Goal: Information Seeking & Learning: Learn about a topic

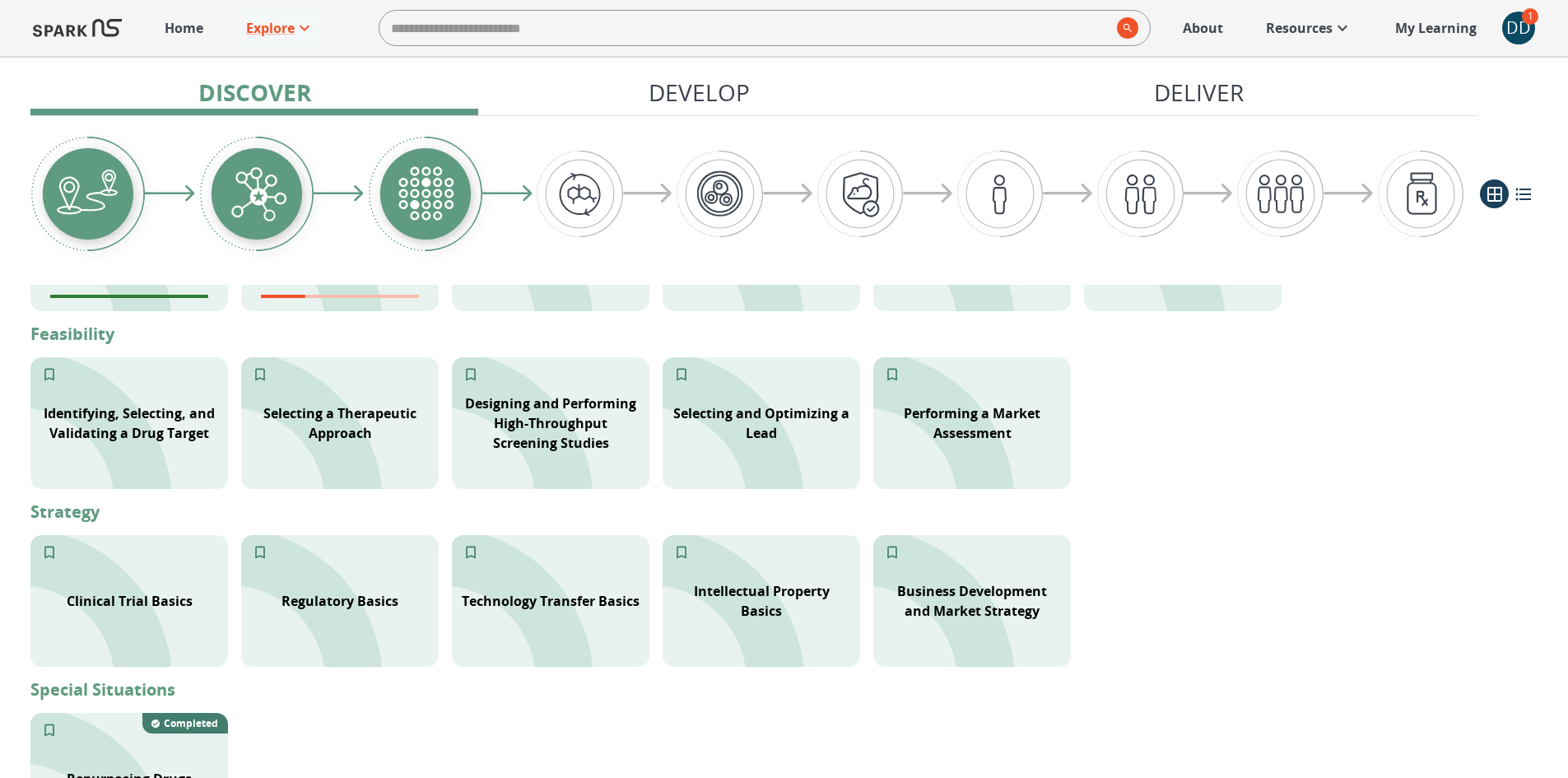
scroll to position [330, 0]
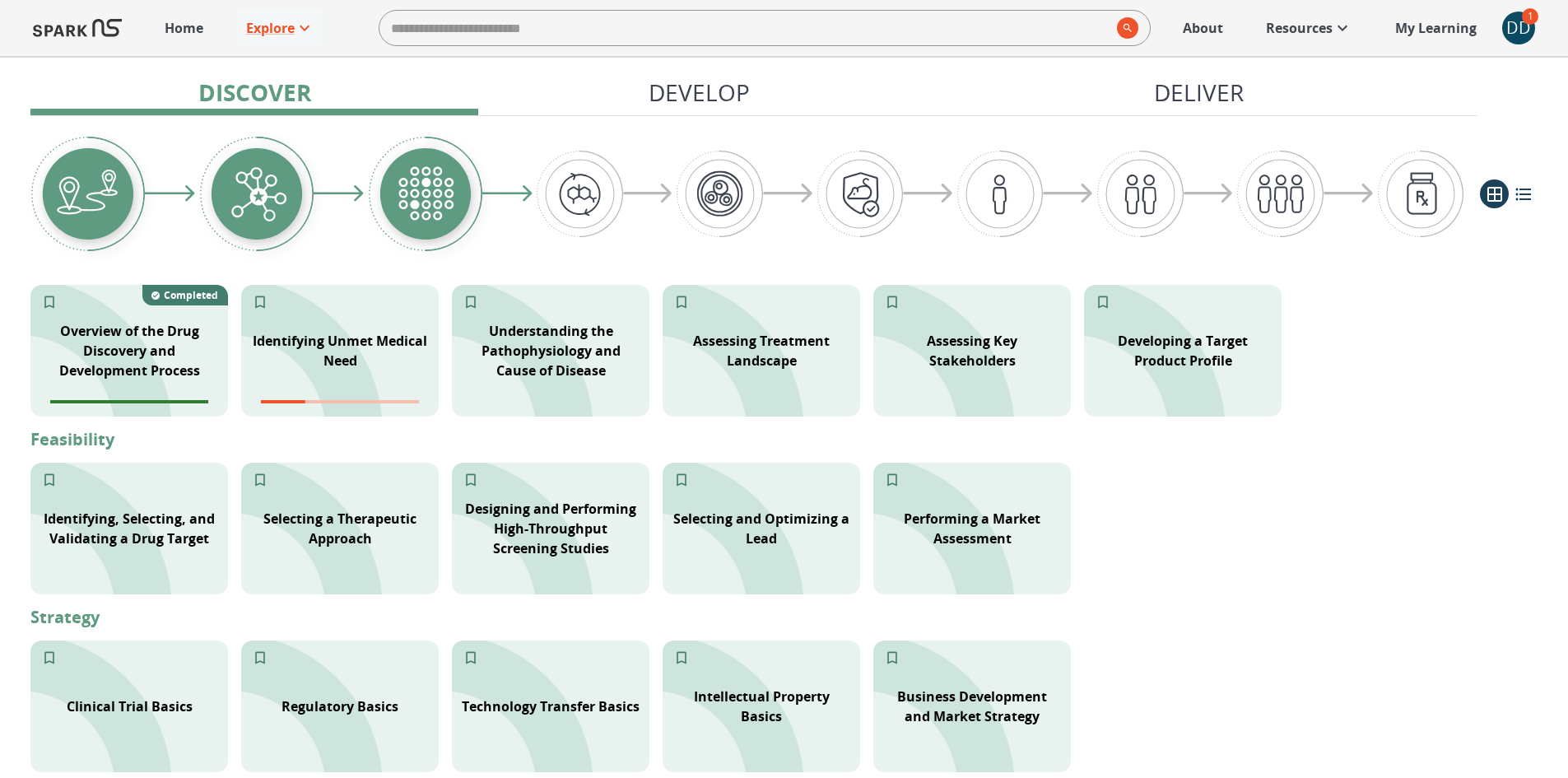
drag, startPoint x: 1187, startPoint y: 581, endPoint x: 1187, endPoint y: 613, distance: 32.0
click at [1188, 582] on div "Identifying, Selecting, and Validating a Drug Target Selecting a Therapeutic Ap…" at bounding box center [784, 529] width 1507 height 132
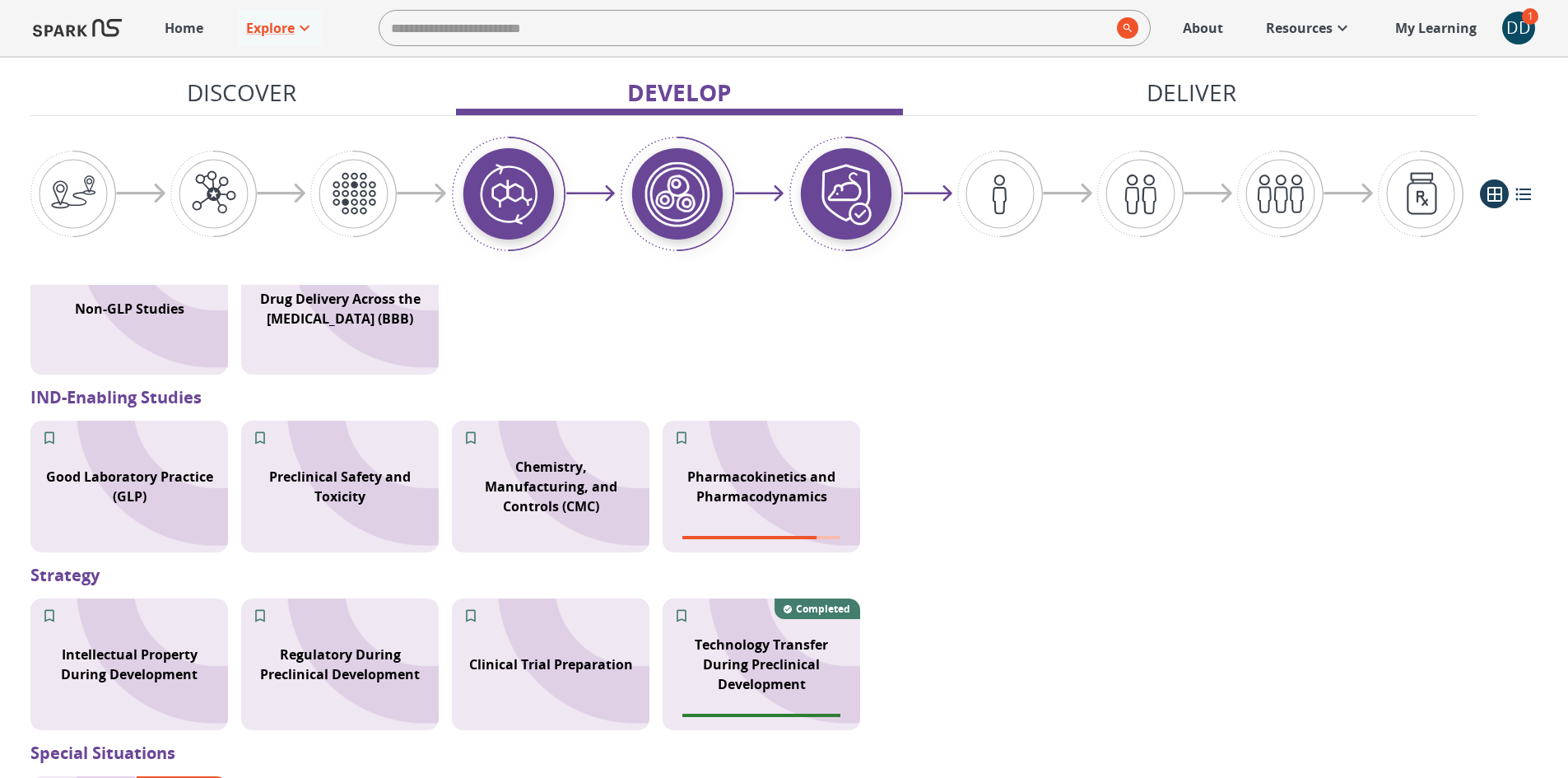
scroll to position [1401, 0]
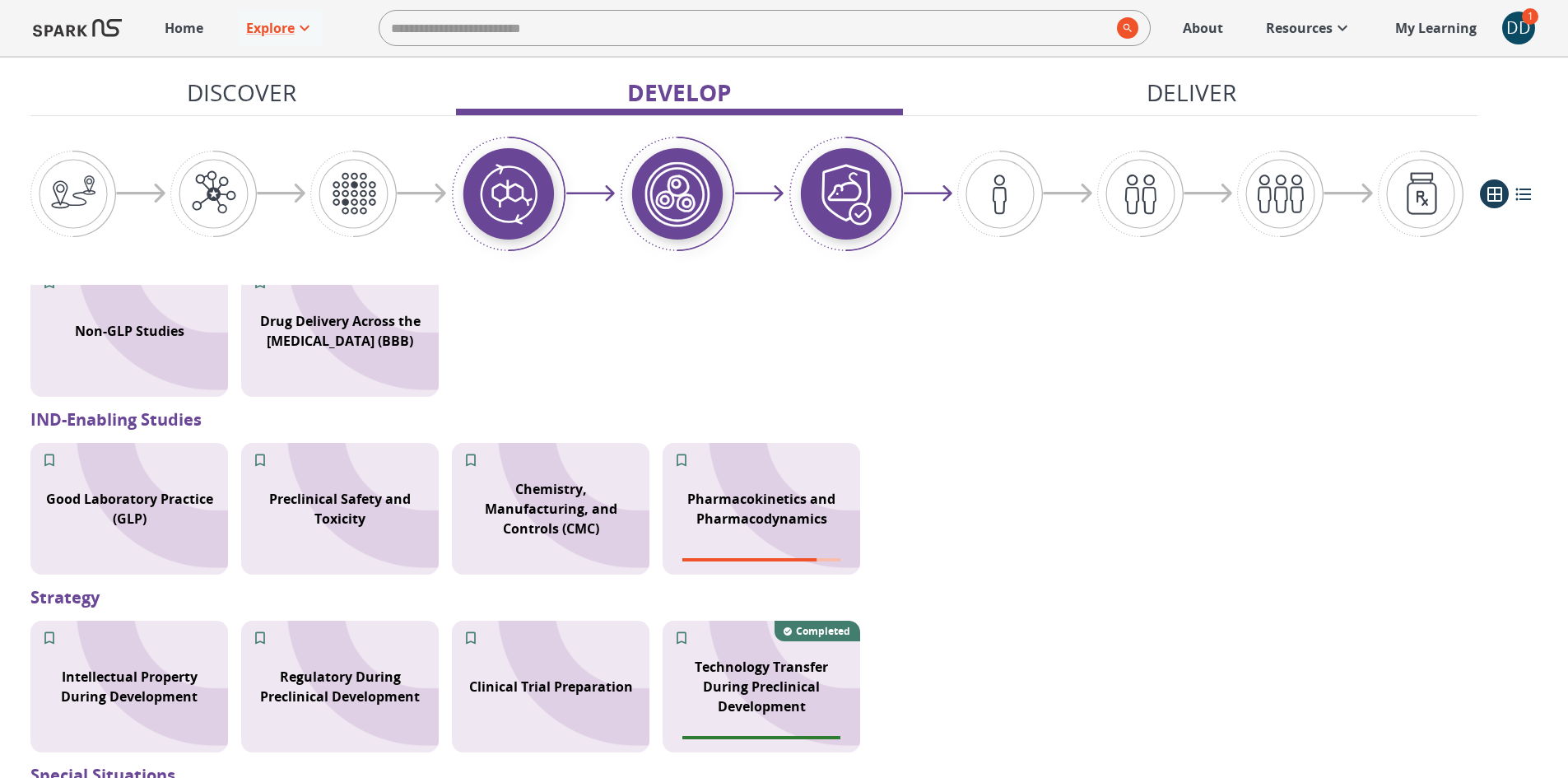
click at [1516, 19] on div "DD" at bounding box center [1519, 27] width 33 height 33
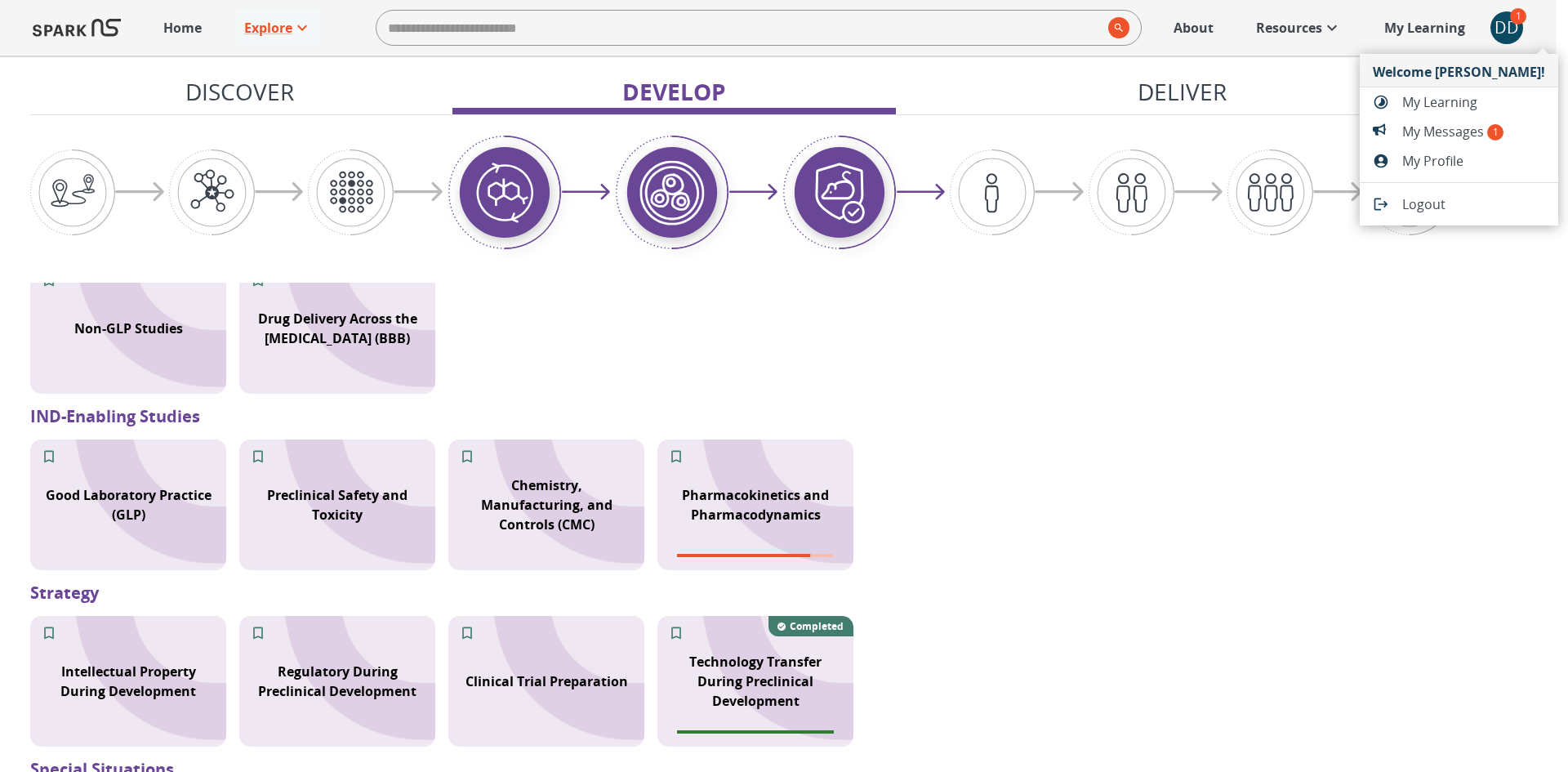
click at [1460, 123] on span "My Messages 1" at bounding box center [1474, 131] width 143 height 19
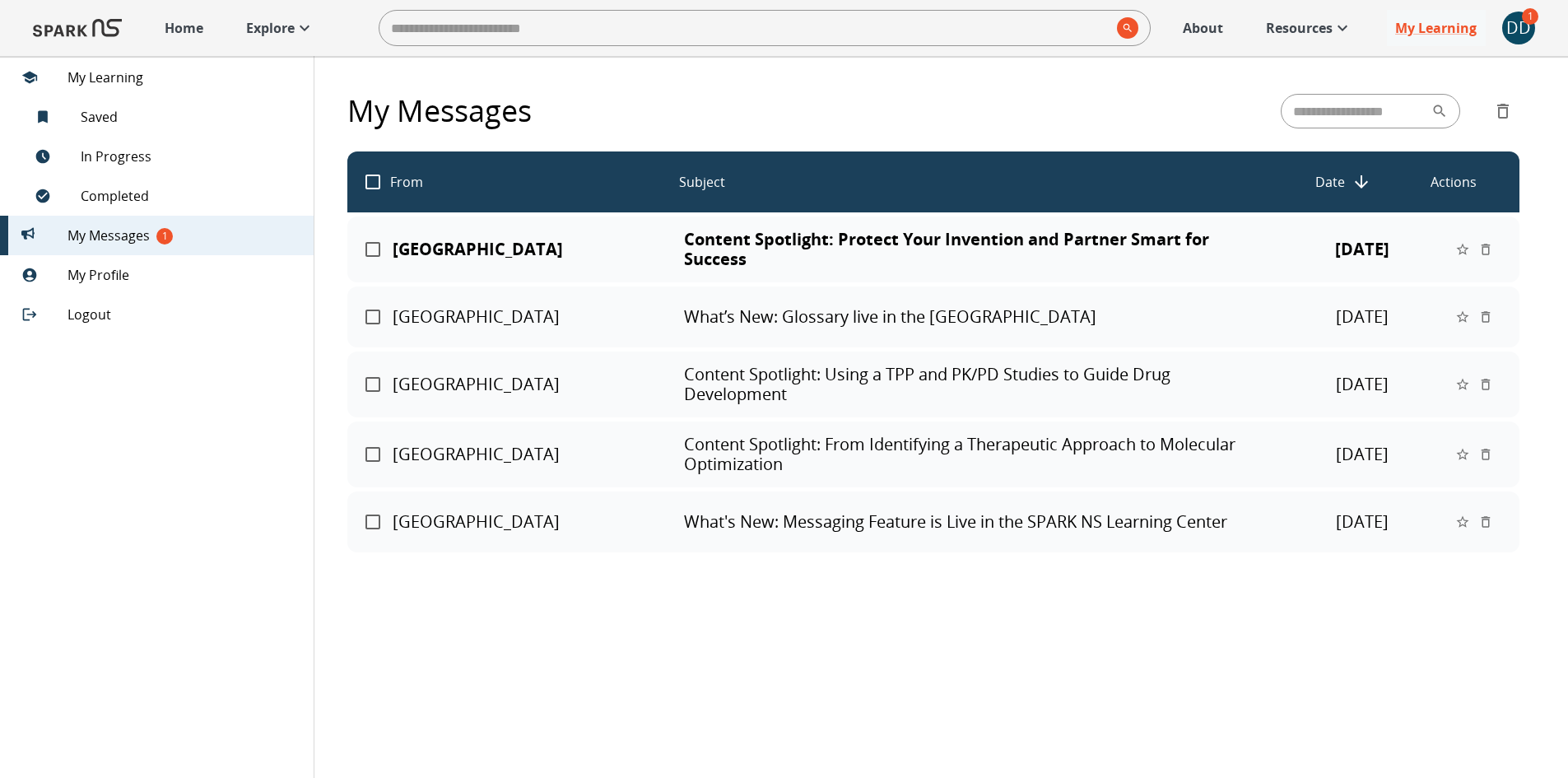
click at [878, 237] on p "Content Spotlight: Protect Your Invention and Partner Smart for Success" at bounding box center [979, 249] width 589 height 40
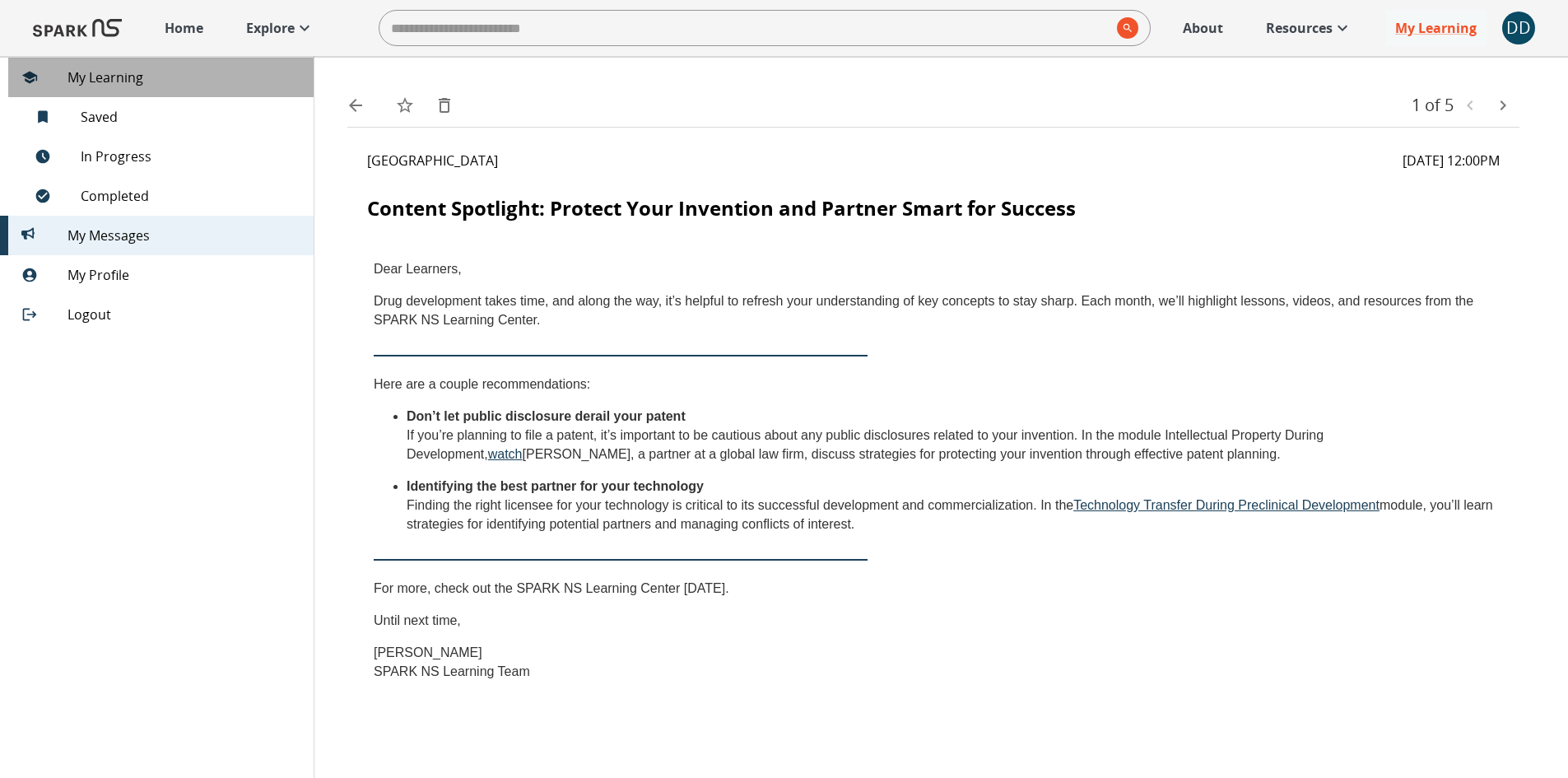
click at [116, 80] on span "My Learning" at bounding box center [184, 78] width 233 height 19
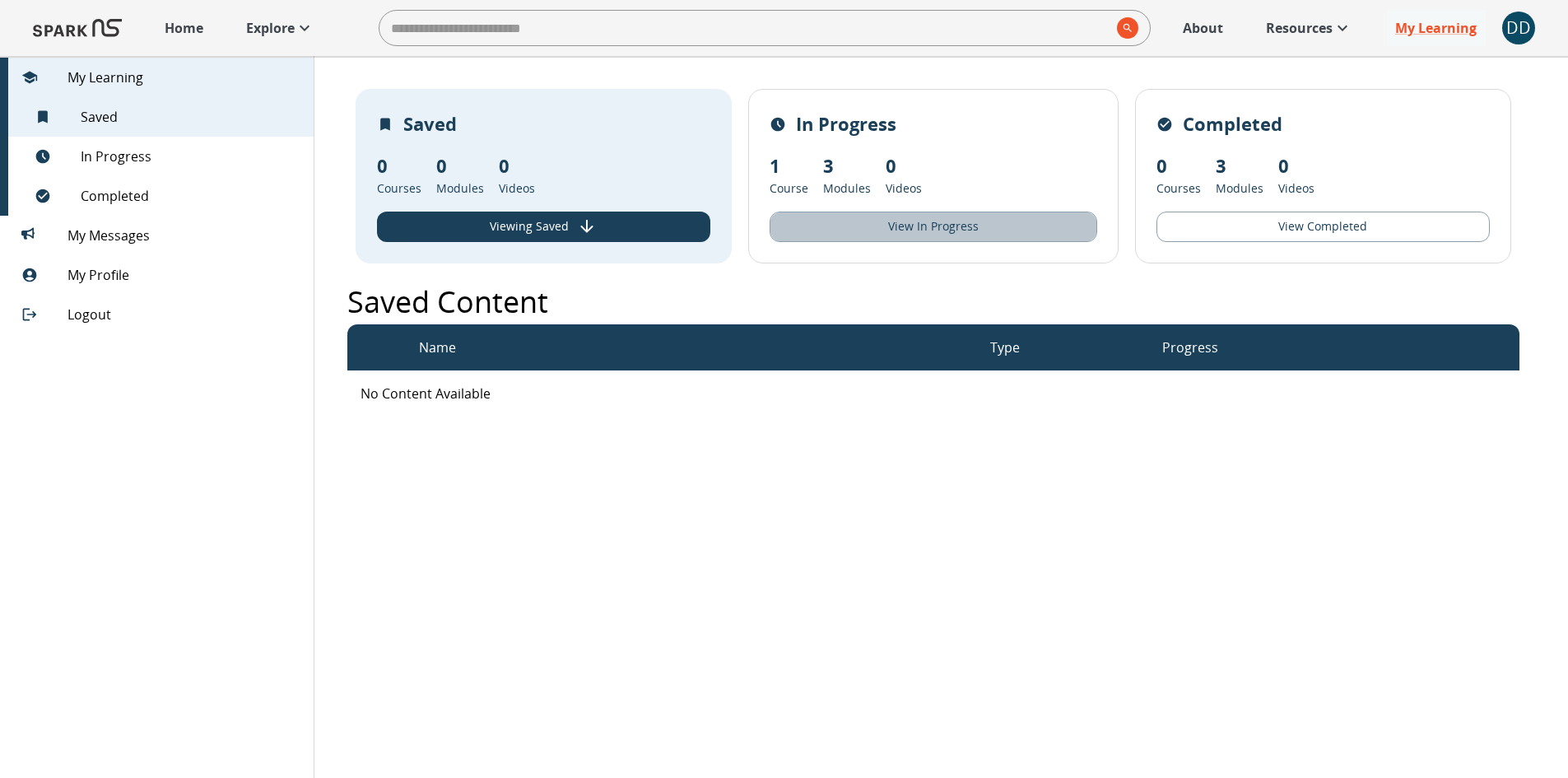
click at [953, 217] on button "View In Progress" at bounding box center [934, 226] width 328 height 31
